Goal: Use online tool/utility: Use online tool/utility

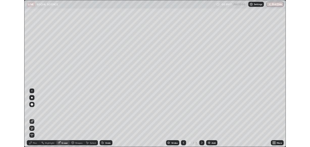
scroll to position [174, 310]
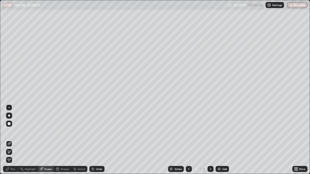
click at [49, 168] on div "Eraser" at bounding box center [48, 169] width 8 height 3
click at [222, 169] on div "Add" at bounding box center [222, 169] width 13 height 6
click at [10, 169] on div "Pen" at bounding box center [10, 169] width 15 height 6
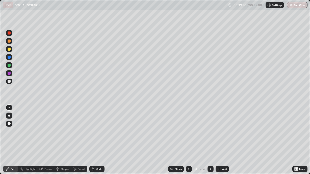
click at [10, 73] on div at bounding box center [9, 73] width 3 height 3
click at [224, 168] on div "Add" at bounding box center [224, 169] width 5 height 3
click at [296, 4] on button "End Class" at bounding box center [298, 5] width 20 height 6
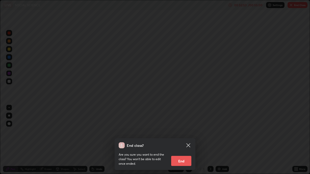
click at [185, 161] on button "End" at bounding box center [181, 161] width 20 height 10
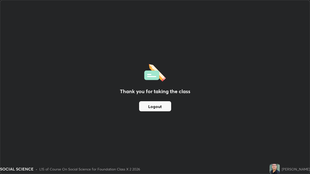
click at [165, 104] on button "Logout" at bounding box center [155, 107] width 32 height 10
click at [306, 84] on div "Thank you for taking the class Logout" at bounding box center [155, 87] width 310 height 174
click at [165, 108] on button "Logout" at bounding box center [155, 107] width 32 height 10
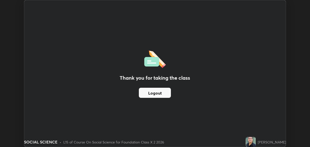
scroll to position [25105, 24943]
click at [296, 105] on div "Thank you for taking the class Logout Setting up your live class" at bounding box center [155, 73] width 310 height 147
click at [264, 102] on div "Thank you for taking the class Logout" at bounding box center [154, 73] width 261 height 147
click at [254, 142] on img at bounding box center [251, 142] width 10 height 10
click at [290, 19] on div "Thank you for taking the class Logout Setting up your live class" at bounding box center [155, 73] width 310 height 147
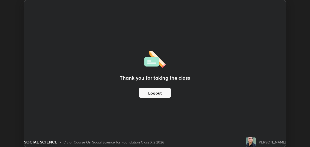
click at [287, 24] on div "Thank you for taking the class Logout Setting up your live class" at bounding box center [155, 73] width 310 height 147
click at [251, 106] on div "Thank you for taking the class Logout" at bounding box center [154, 73] width 261 height 147
